Goal: Contribute content

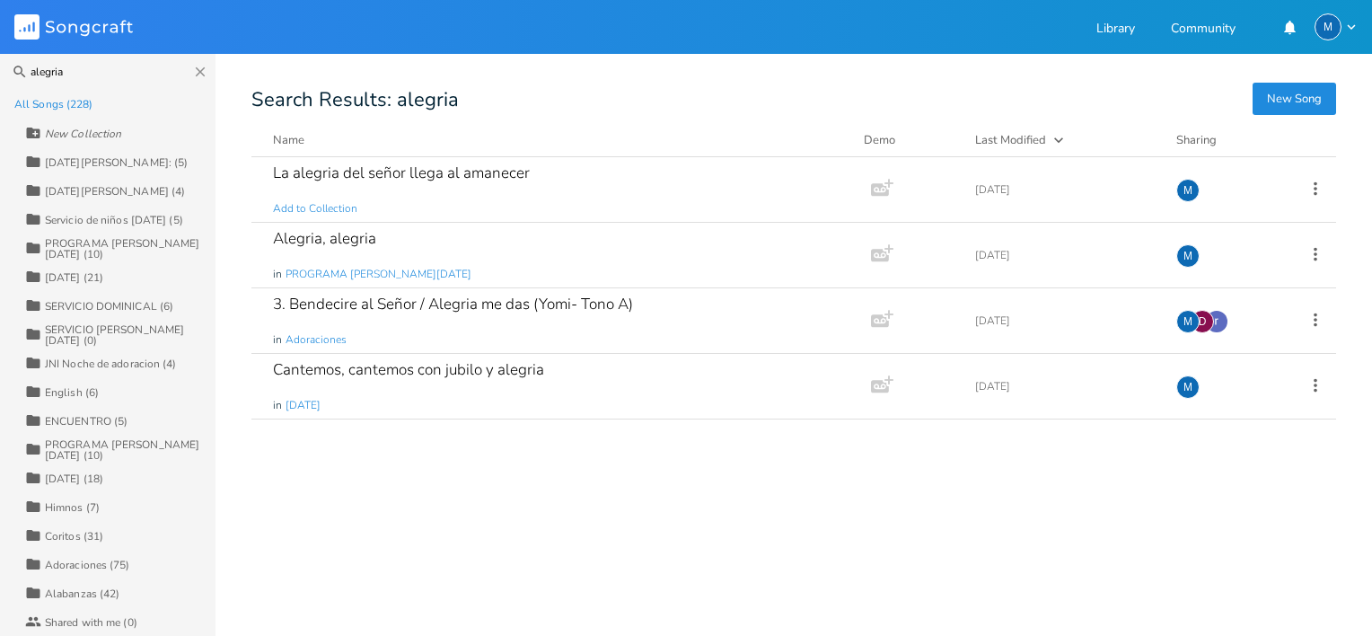
type input "alegria"
click at [199, 81] on button "Close" at bounding box center [200, 72] width 16 height 36
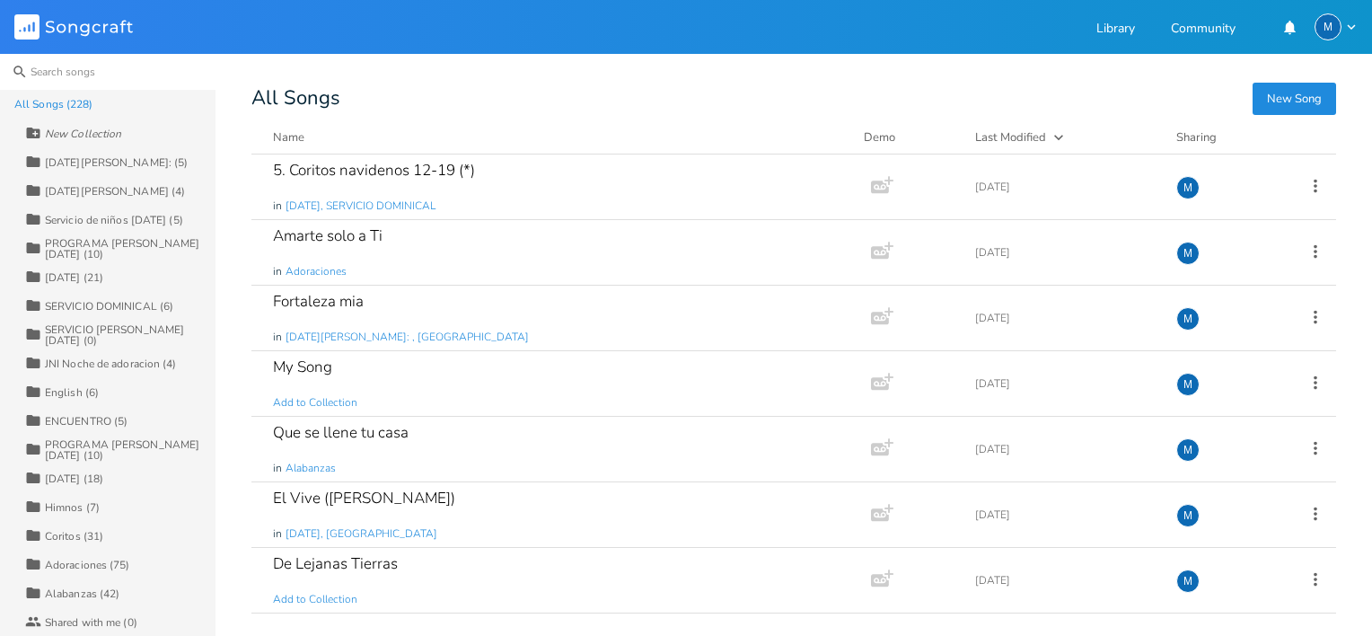
click at [107, 70] on input at bounding box center [107, 72] width 215 height 36
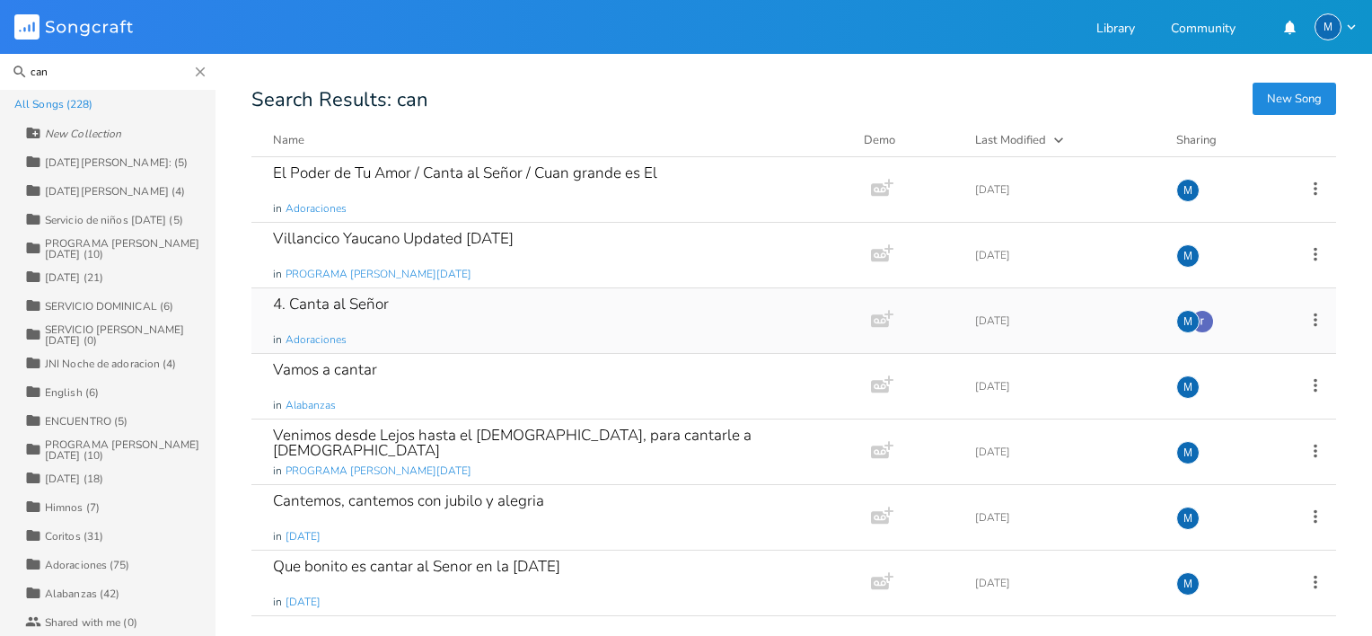
type input "can"
click at [307, 315] on div "4. Canta al Señor in Adoraciones" at bounding box center [557, 320] width 569 height 65
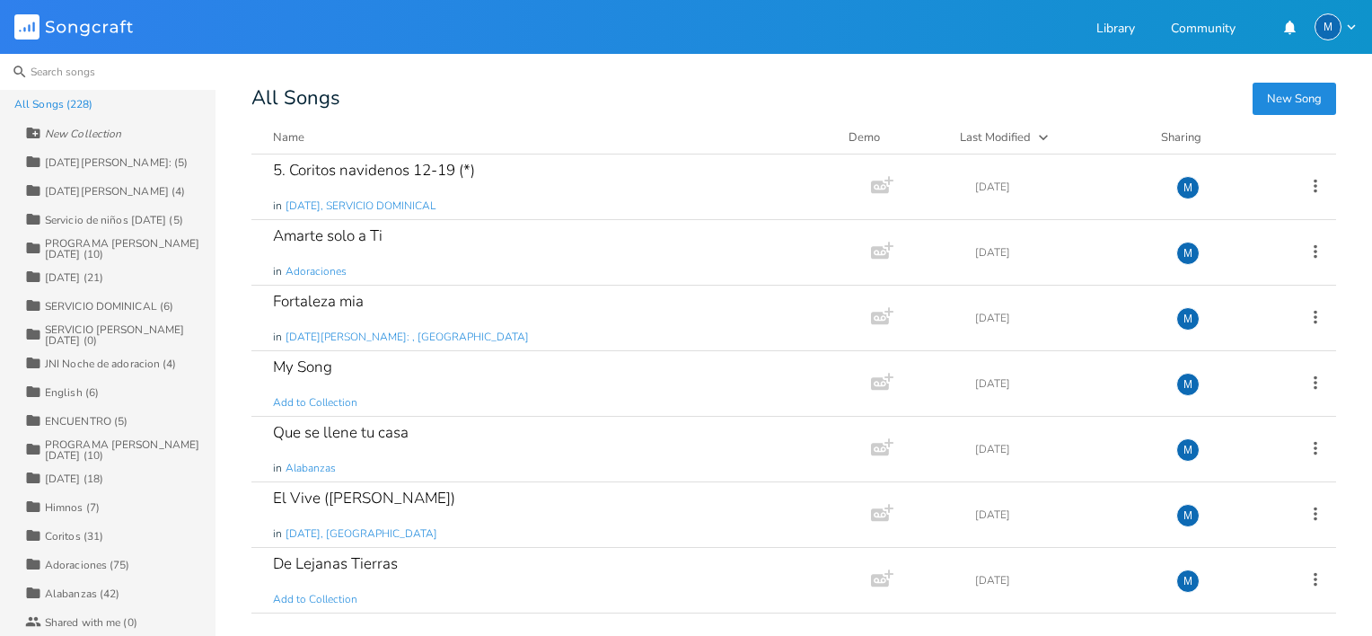
click at [118, 75] on input at bounding box center [107, 72] width 215 height 36
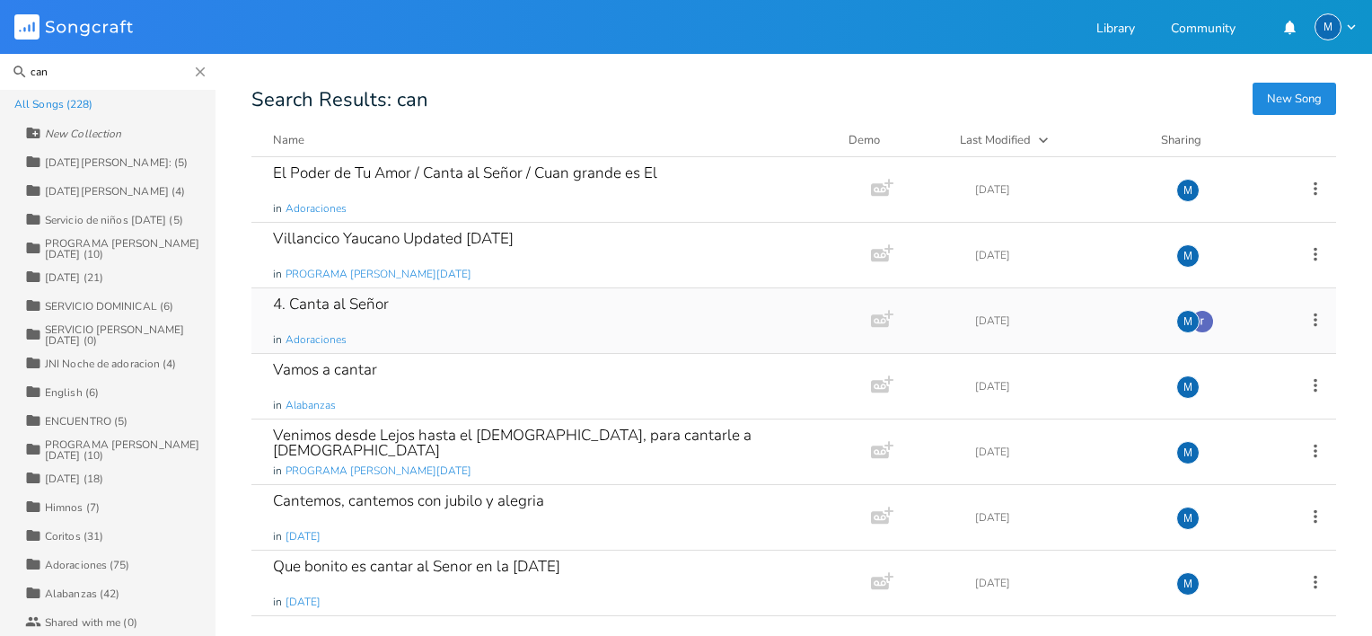
type input "can"
click at [357, 305] on div "4. Canta al Señor" at bounding box center [331, 303] width 116 height 15
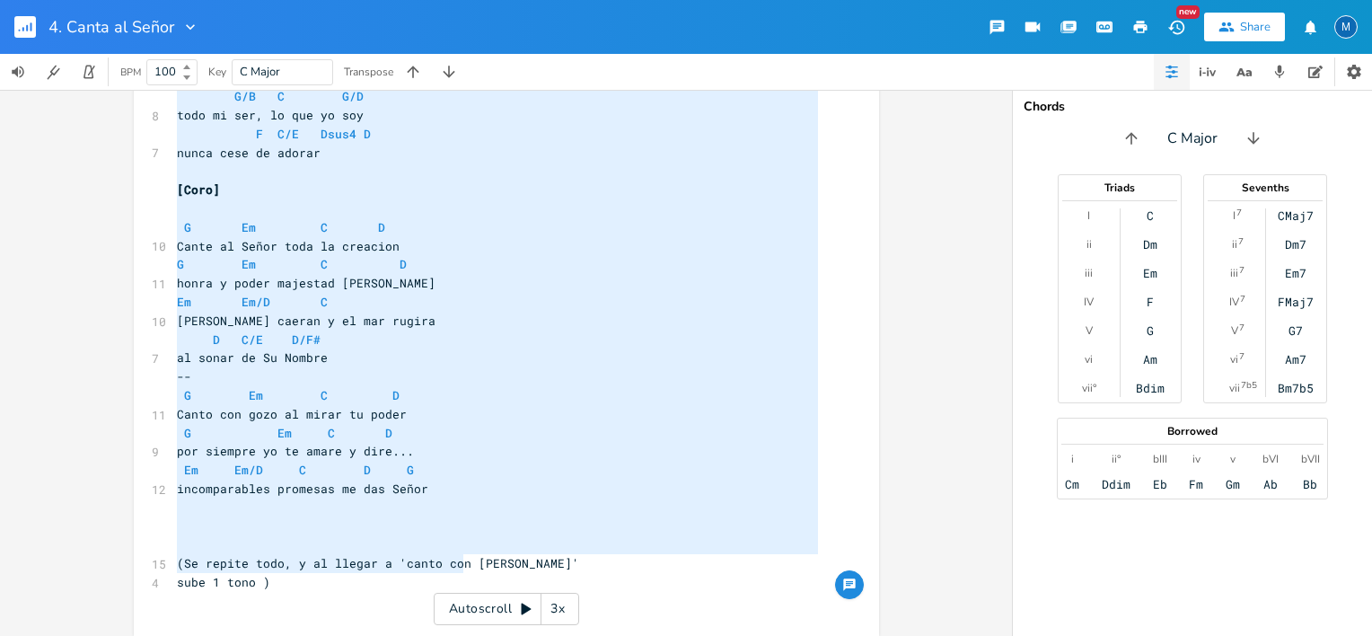
type textarea "[V1] G D Mi Cristo, mi rey Em D C nadie es como Tu G/B C G/D toda mi vida quier…"
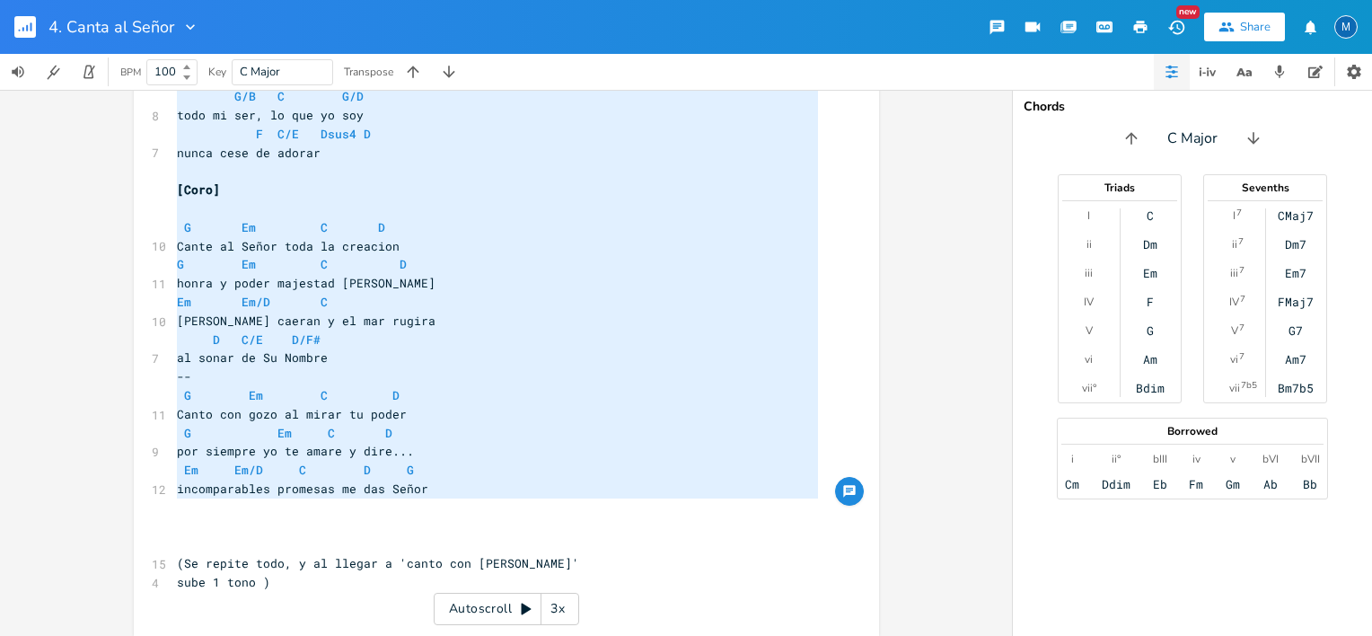
drag, startPoint x: 172, startPoint y: 142, endPoint x: 452, endPoint y: 506, distance: 459.7
click at [452, 506] on div "[V1] G D 5 Mi Cristo, mi rey Em D C 6 nadie es como Tu G/B C G/D 11 toda mi vid…" at bounding box center [497, 218] width 648 height 784
click at [1350, 21] on div "M" at bounding box center [1345, 26] width 23 height 23
click at [1257, 152] on span "Sign Out" at bounding box center [1253, 155] width 42 height 12
